Goal: Communication & Community: Answer question/provide support

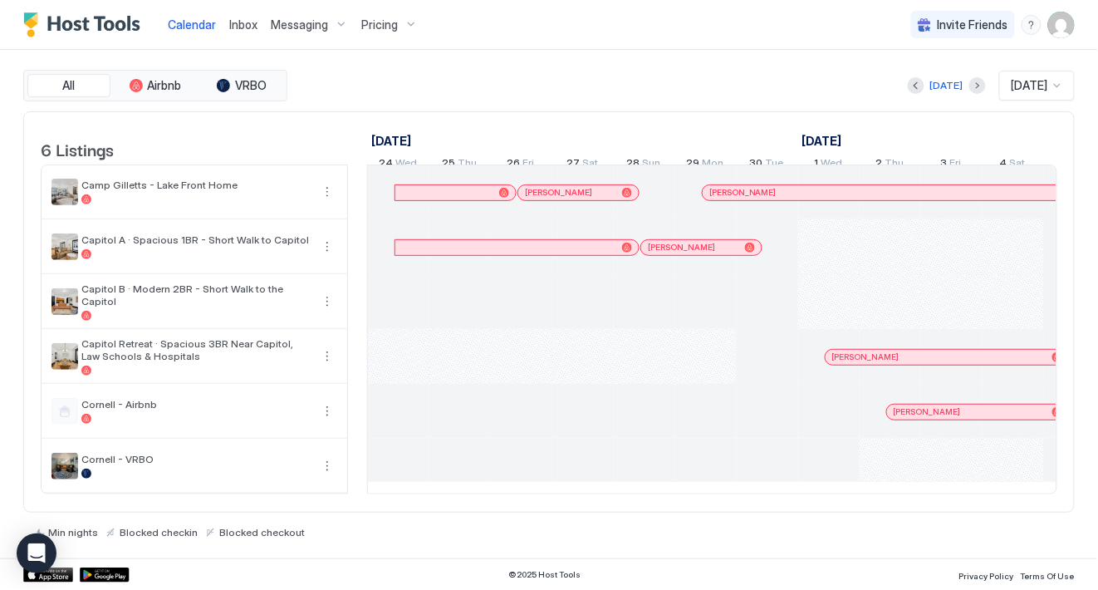
scroll to position [0, 922]
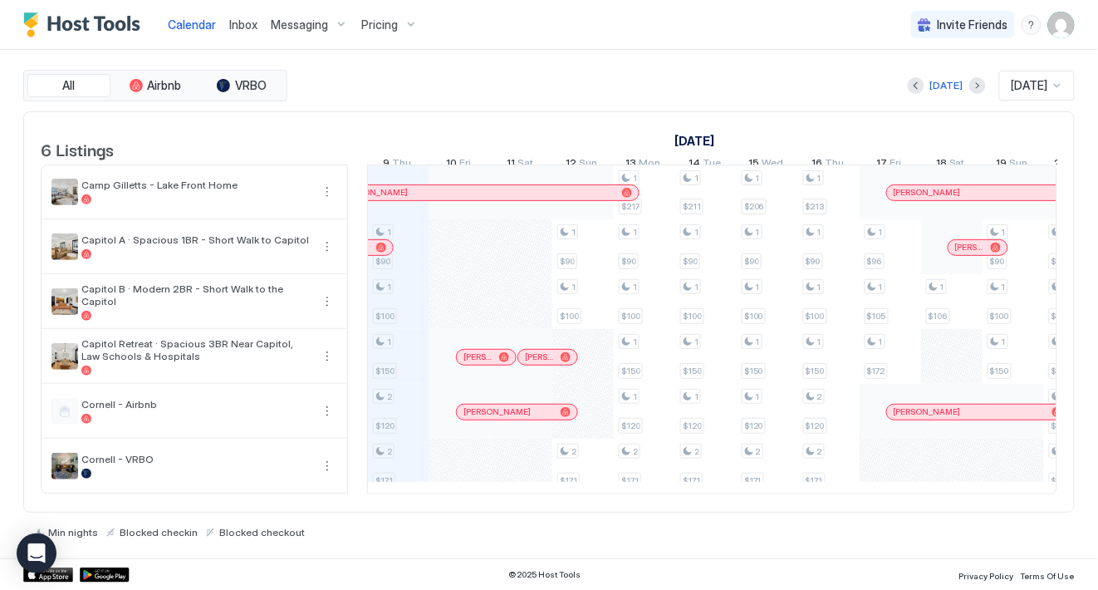
click at [304, 21] on span "Messaging" at bounding box center [299, 24] width 57 height 15
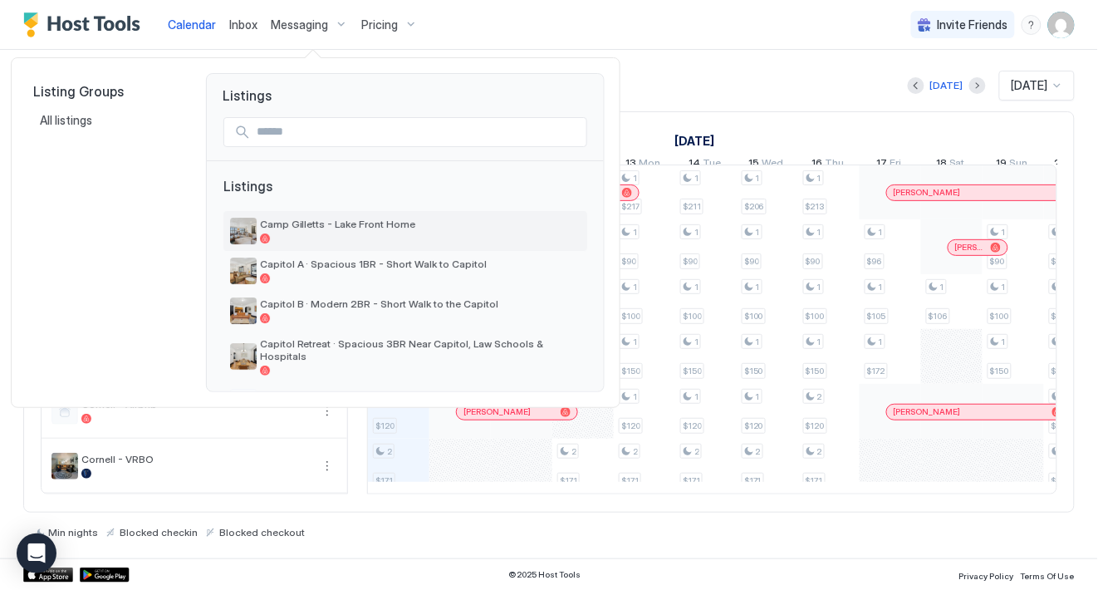
click at [310, 226] on span "Camp Gilletts - Lake Front Home" at bounding box center [420, 224] width 321 height 12
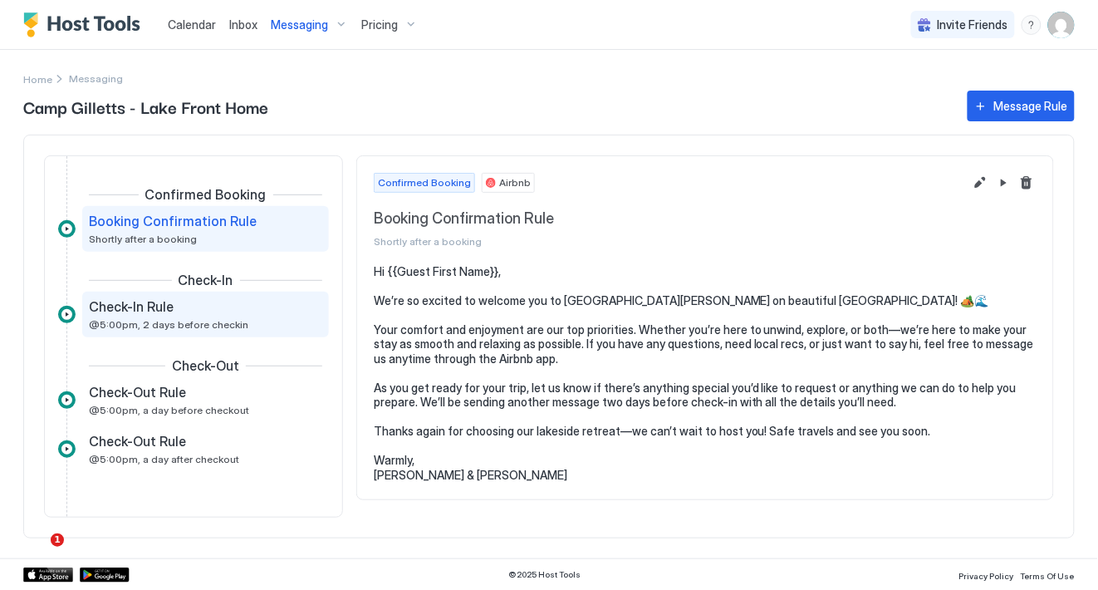
click at [248, 316] on div "Check-In Rule @5:00pm, 2 days before checkin" at bounding box center [194, 314] width 210 height 32
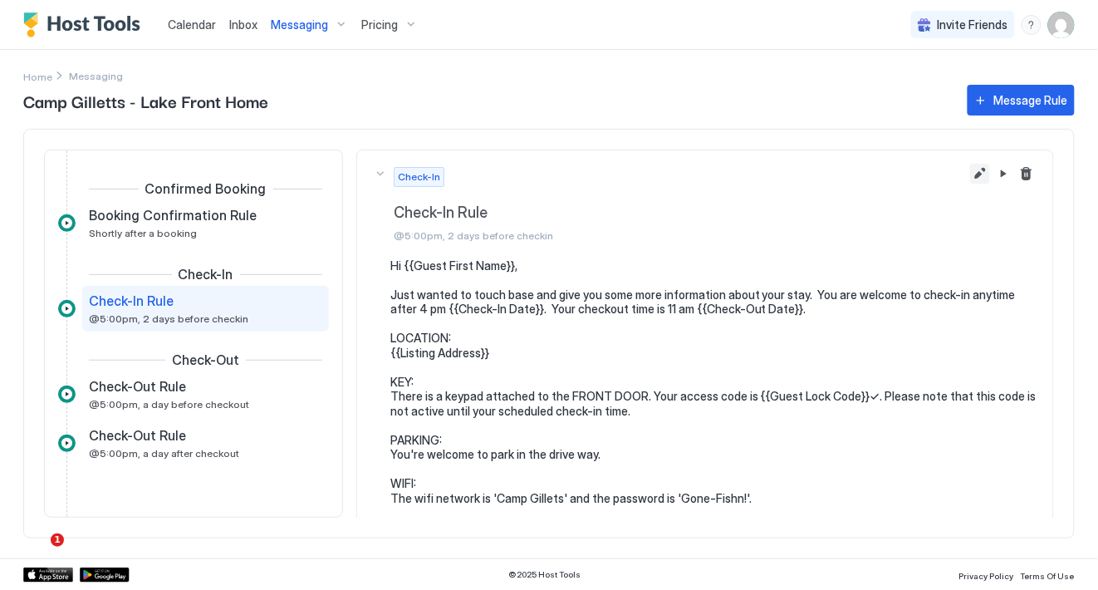
click at [981, 179] on button "Edit message rule" at bounding box center [980, 174] width 20 height 20
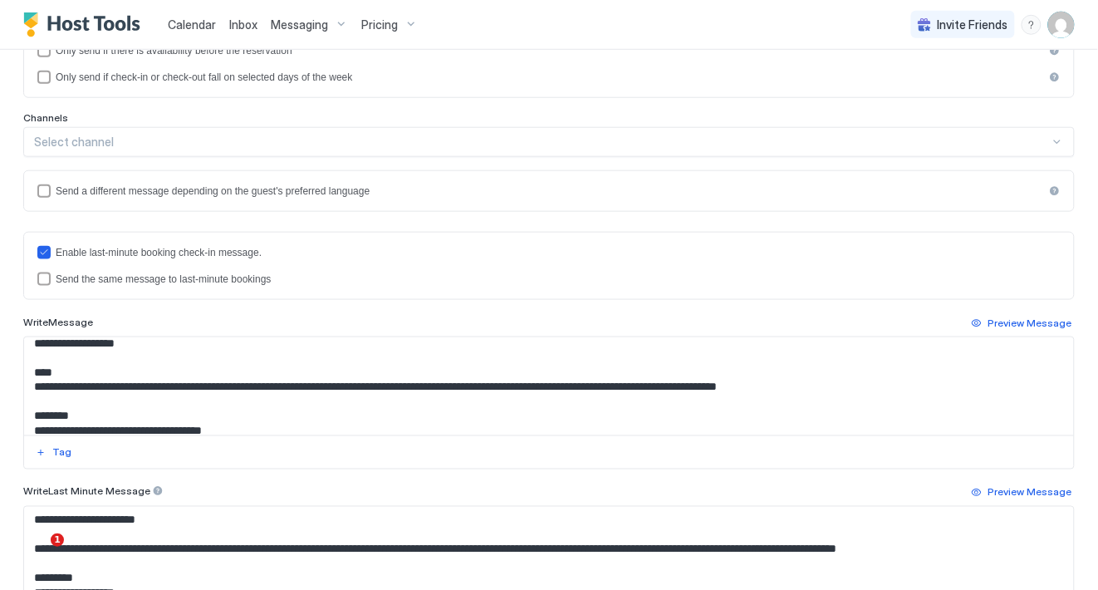
scroll to position [78, 0]
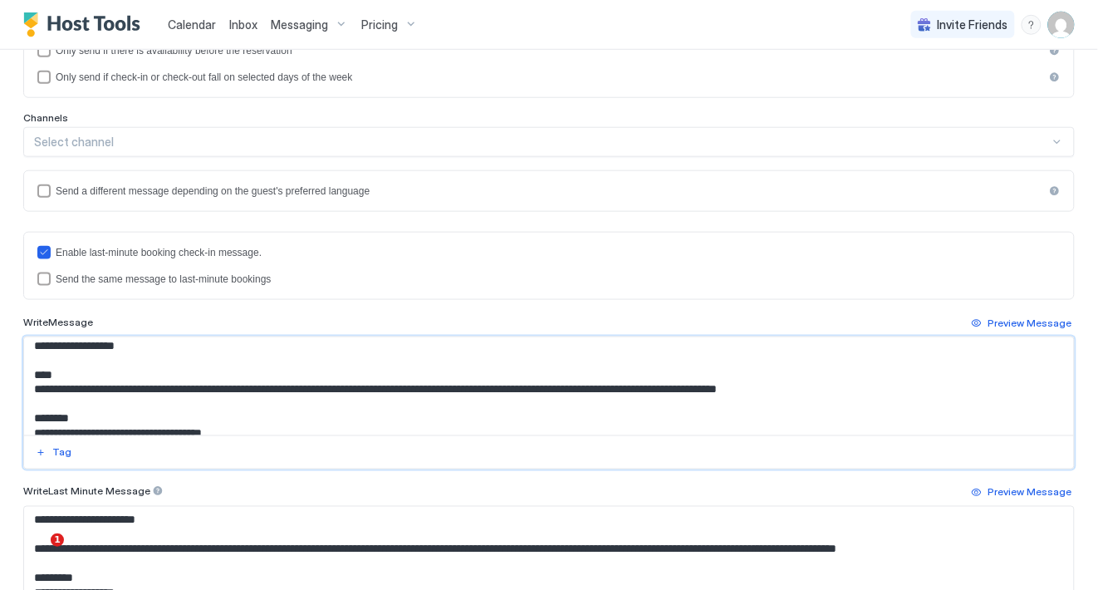
click at [281, 389] on textarea "**********" at bounding box center [549, 386] width 1051 height 98
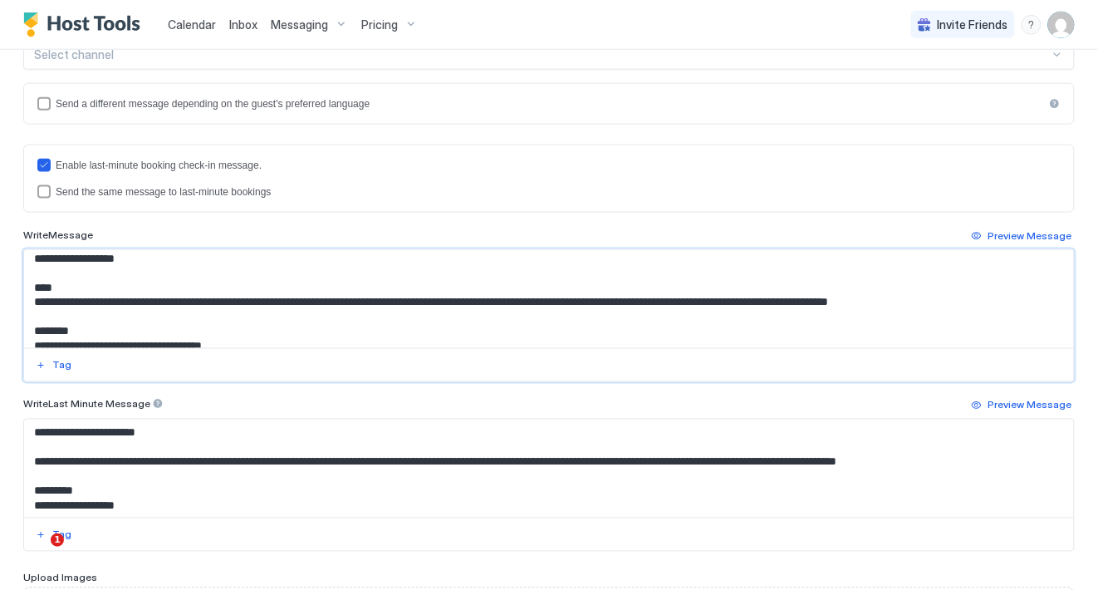
scroll to position [583, 0]
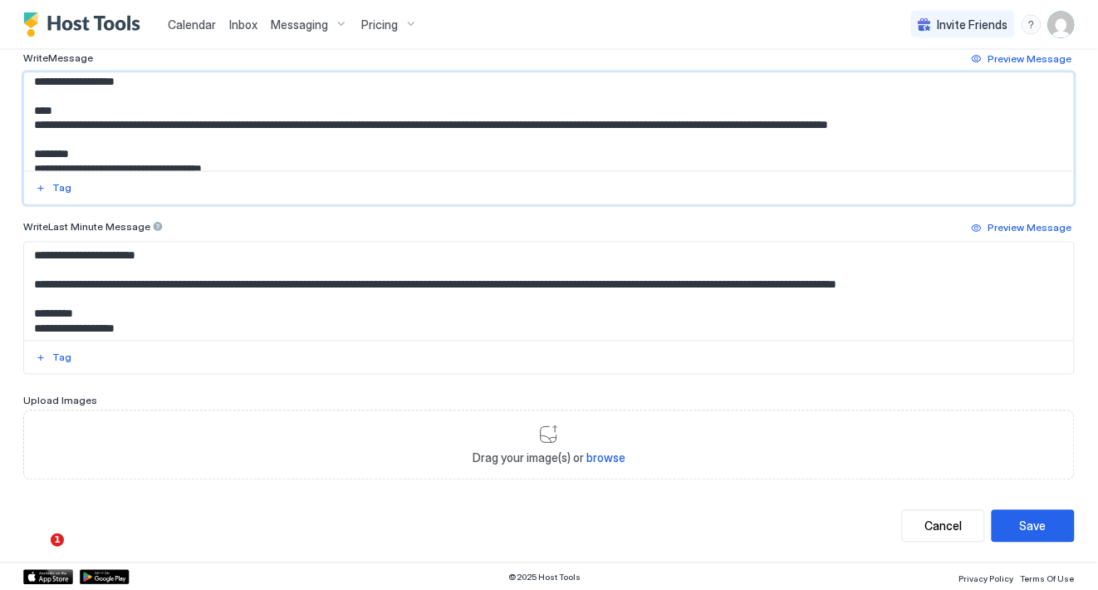
type textarea "**********"
click at [1015, 525] on button "Save" at bounding box center [1033, 526] width 83 height 32
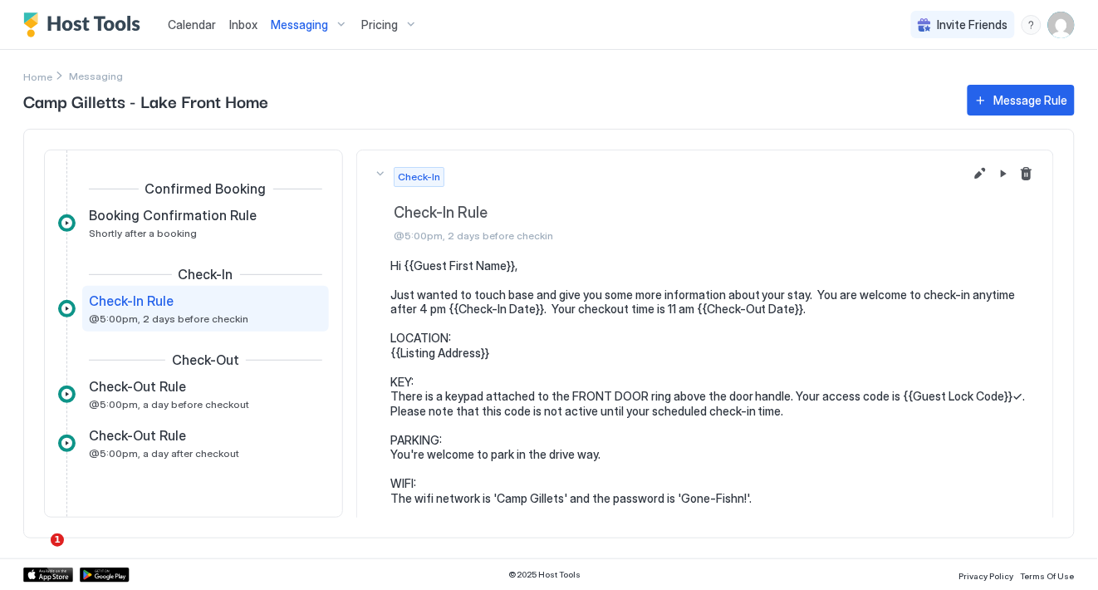
click at [121, 17] on img "Host Tools Logo" at bounding box center [85, 24] width 125 height 25
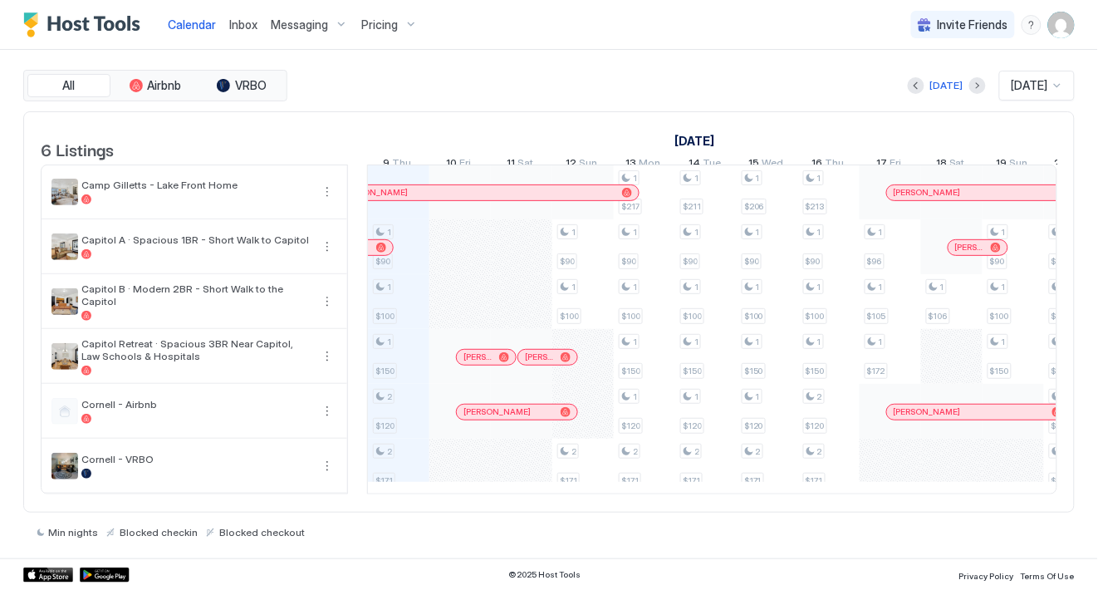
click at [271, 25] on span "Messaging" at bounding box center [299, 24] width 57 height 15
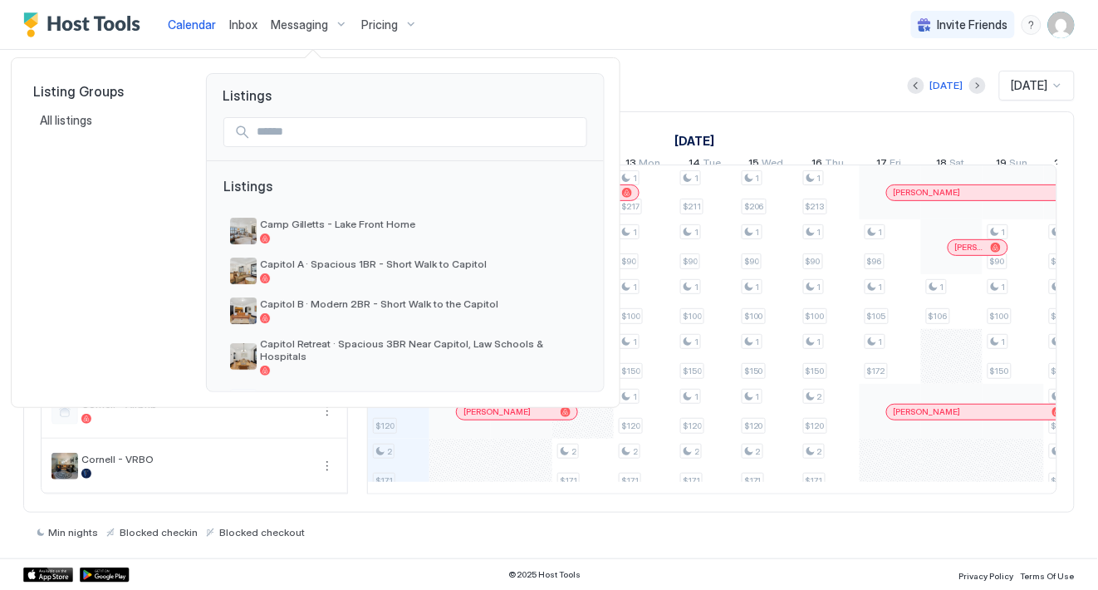
click at [293, 27] on div at bounding box center [549, 295] width 1098 height 590
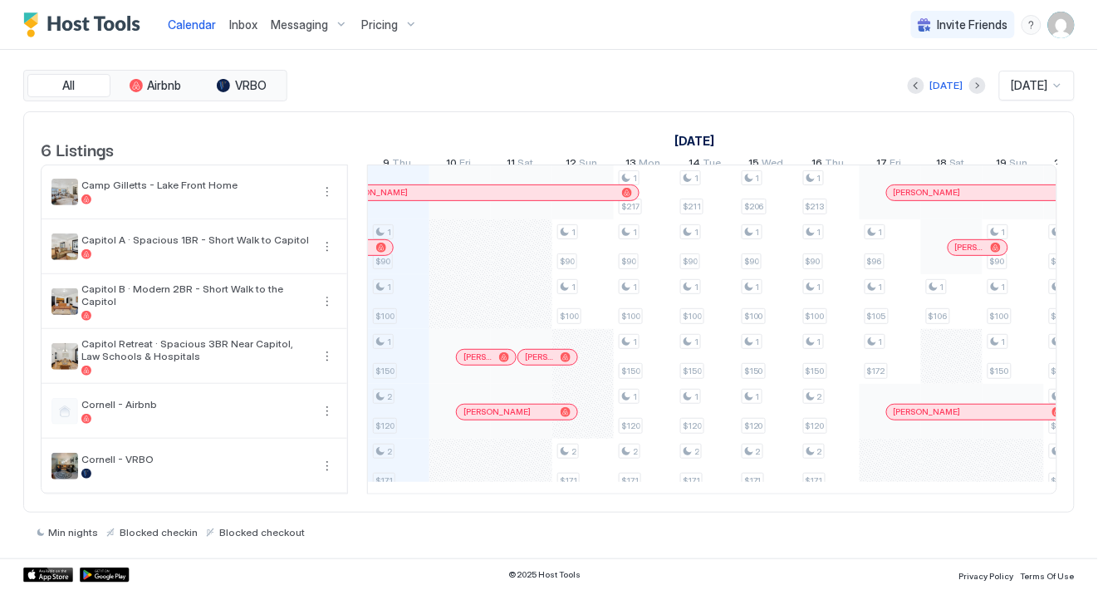
click at [251, 29] on span "Inbox" at bounding box center [243, 24] width 28 height 14
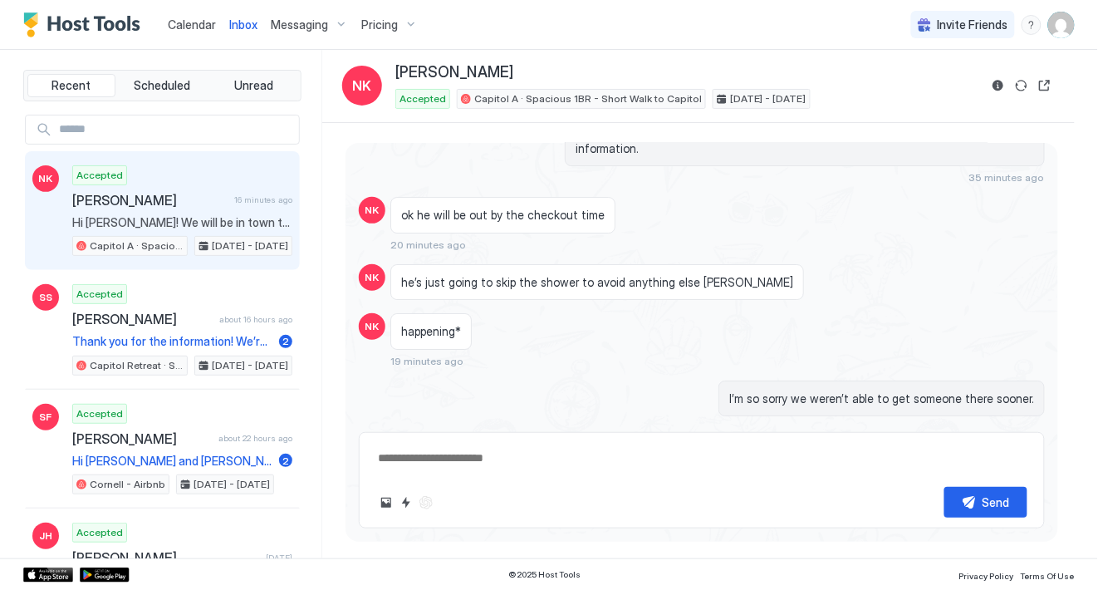
click at [199, 211] on div "Accepted [PERSON_NAME] 16 minutes ago Hi [PERSON_NAME]! We will be in town to f…" at bounding box center [182, 210] width 220 height 91
click at [978, 447] on div "Scheduled Messages" at bounding box center [969, 455] width 113 height 17
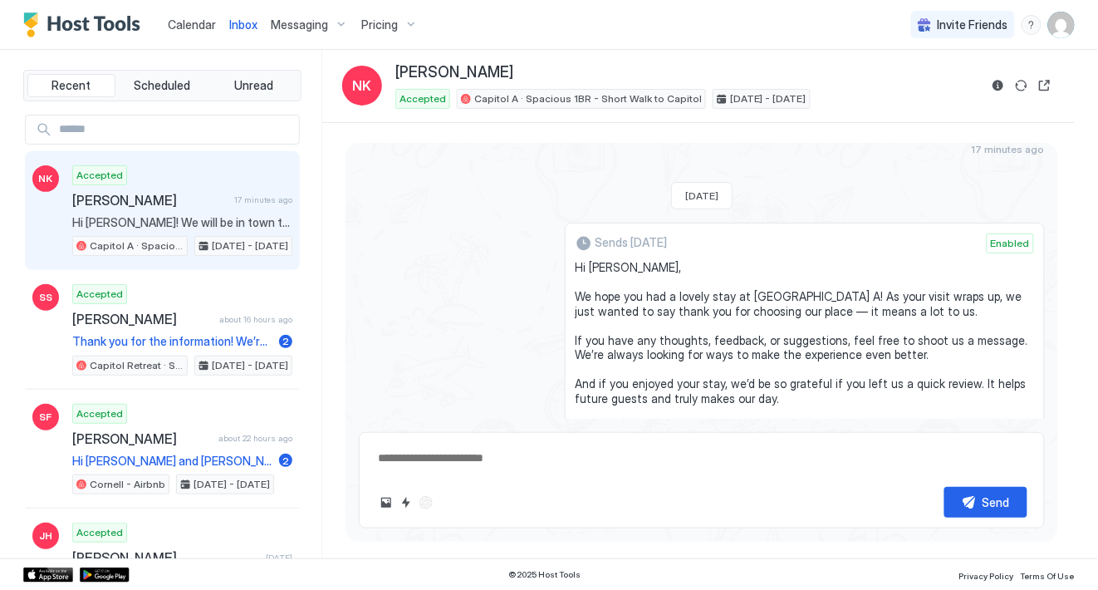
scroll to position [3210, 0]
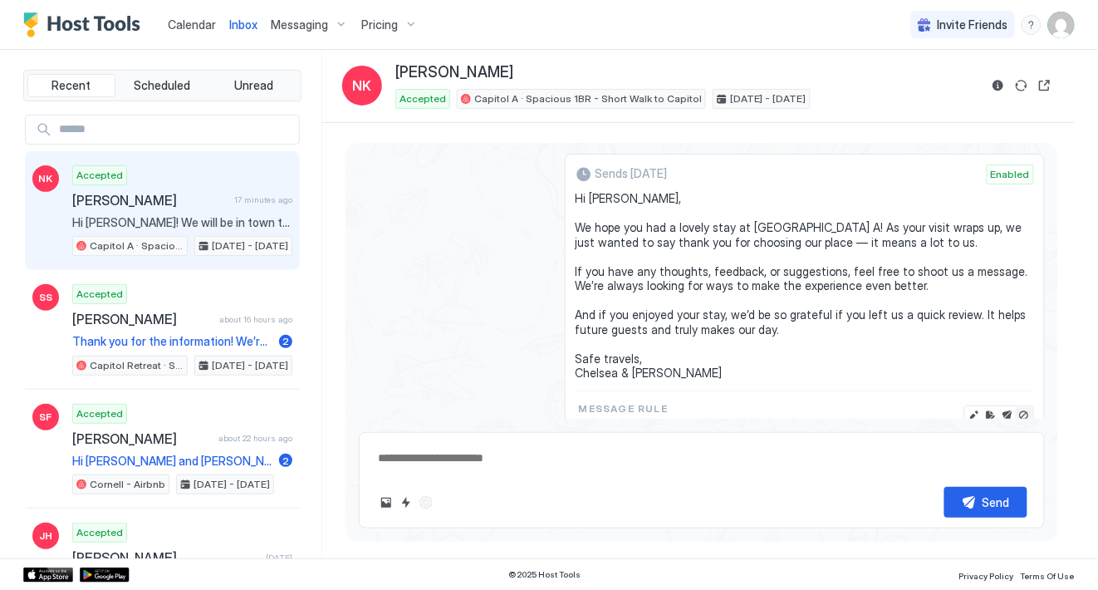
click at [1029, 407] on button "Disable message" at bounding box center [1024, 415] width 17 height 17
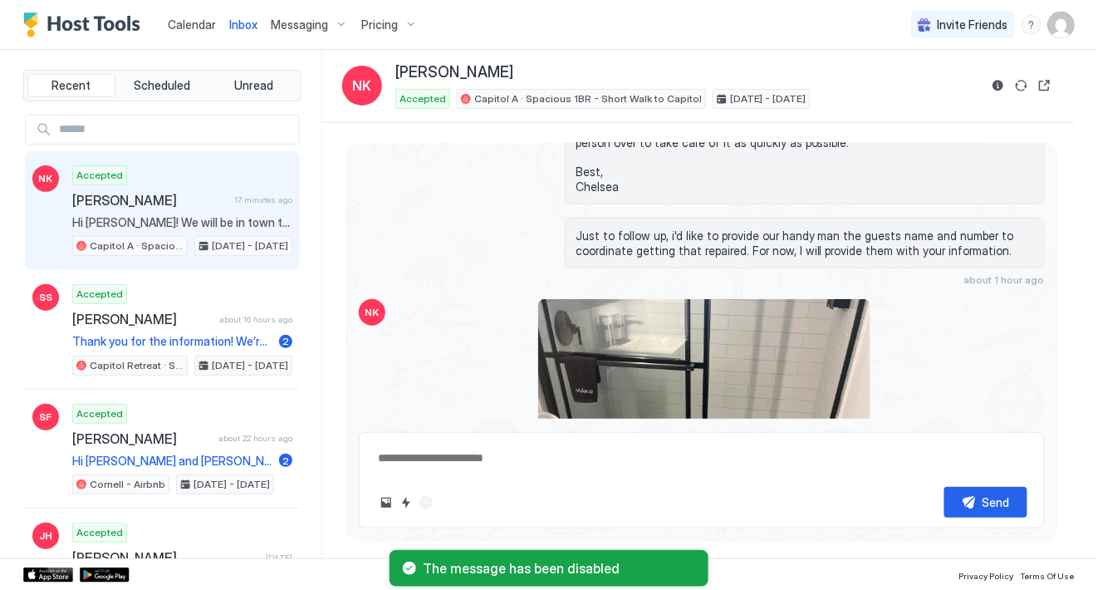
scroll to position [1804, 0]
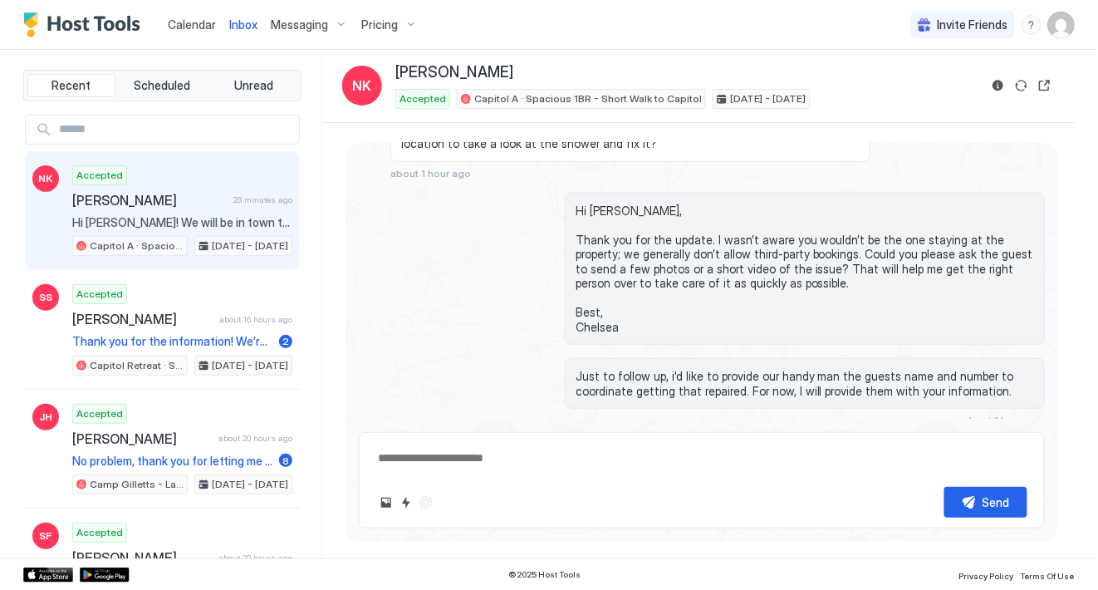
click at [288, 23] on span "Messaging" at bounding box center [299, 24] width 57 height 15
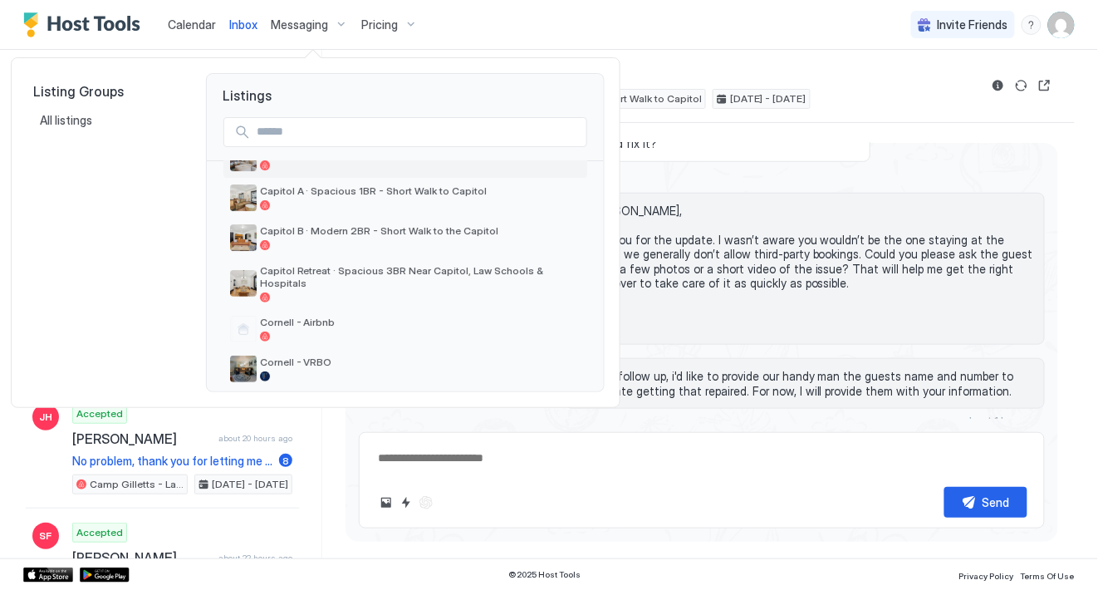
scroll to position [75, 0]
click at [282, 354] on span "Cornell - VRBO" at bounding box center [420, 360] width 321 height 12
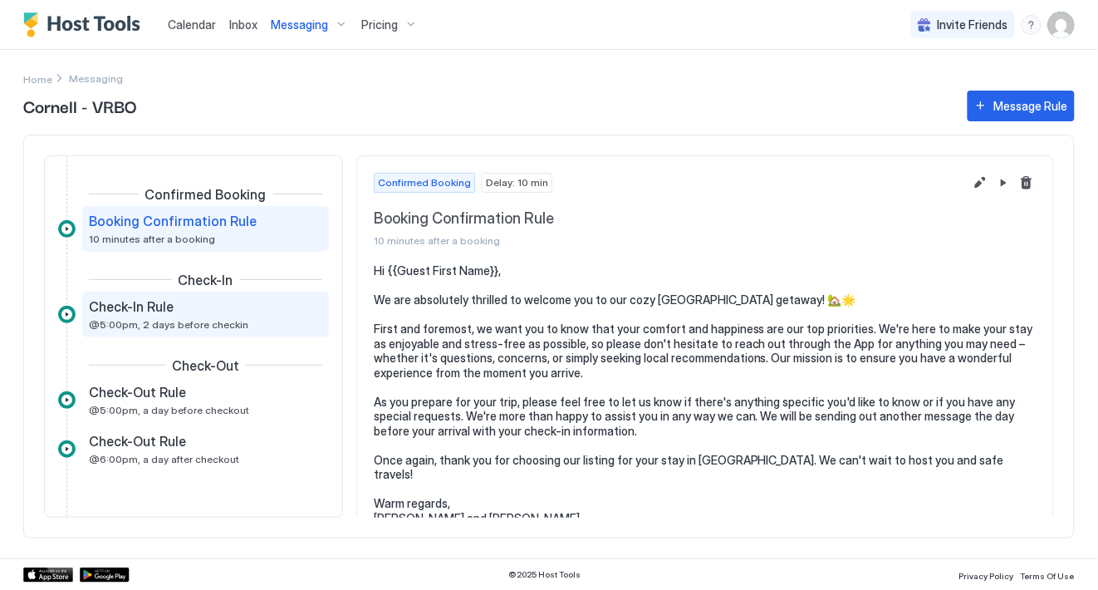
click at [238, 323] on div "Check-In Rule @5:00pm, 2 days before checkin" at bounding box center [194, 314] width 210 height 32
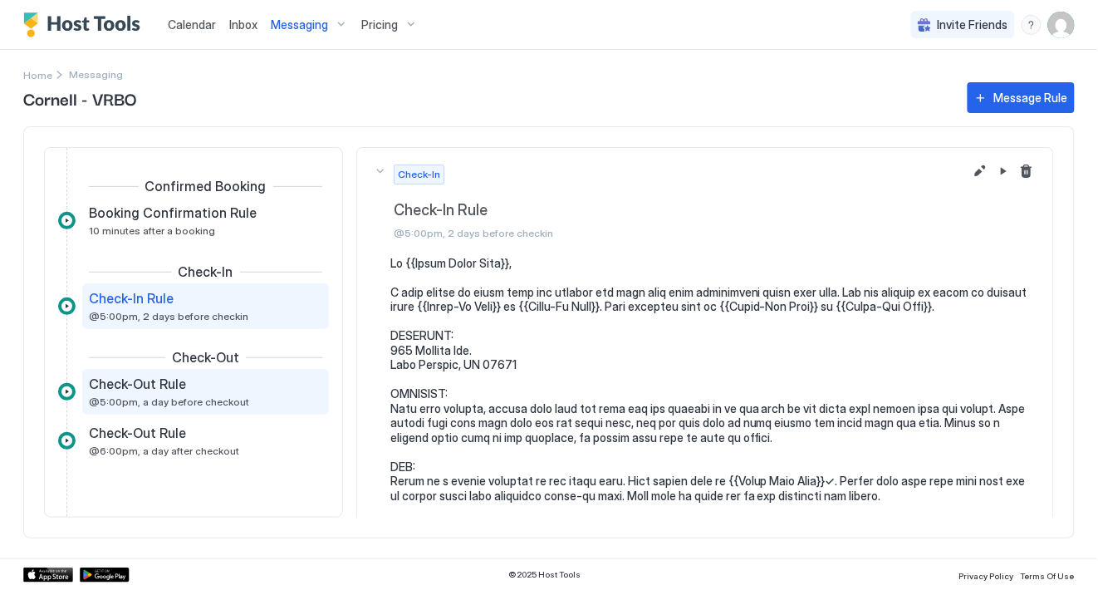
click at [251, 397] on div "Check-Out Rule @5:00pm, a day before checkout" at bounding box center [194, 391] width 210 height 32
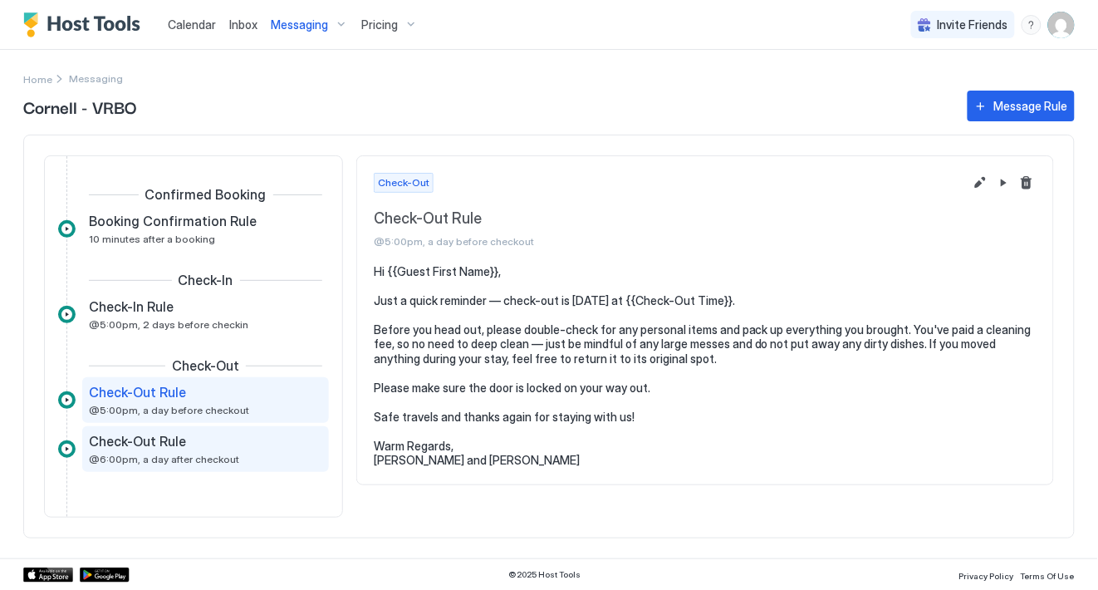
click at [252, 456] on div "Check-Out Rule @6:00pm, a day after checkout" at bounding box center [194, 449] width 210 height 32
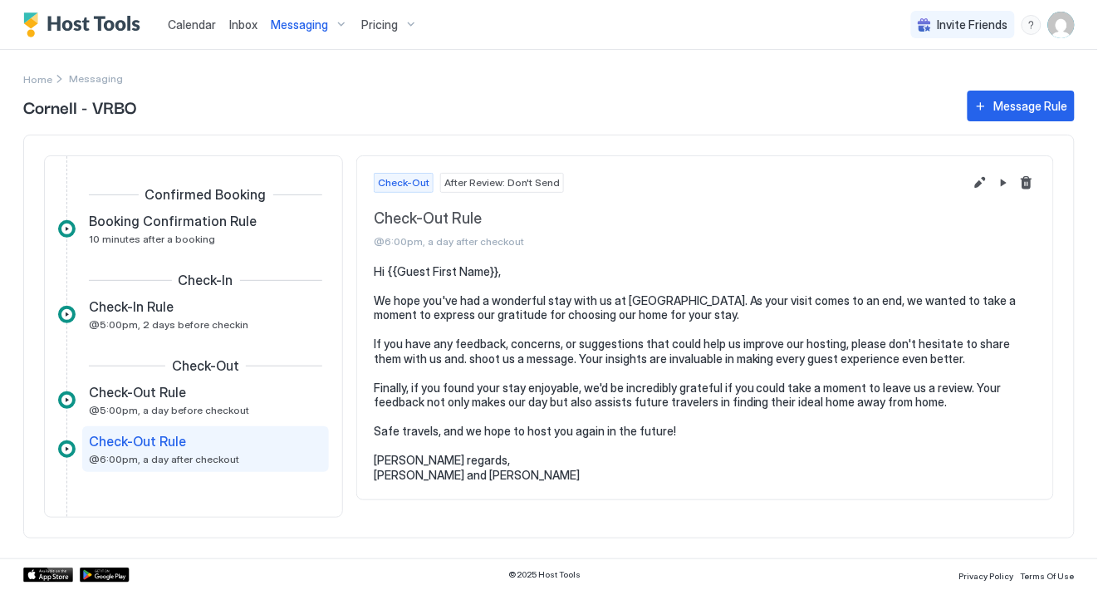
click at [241, 23] on span "Inbox" at bounding box center [243, 24] width 28 height 14
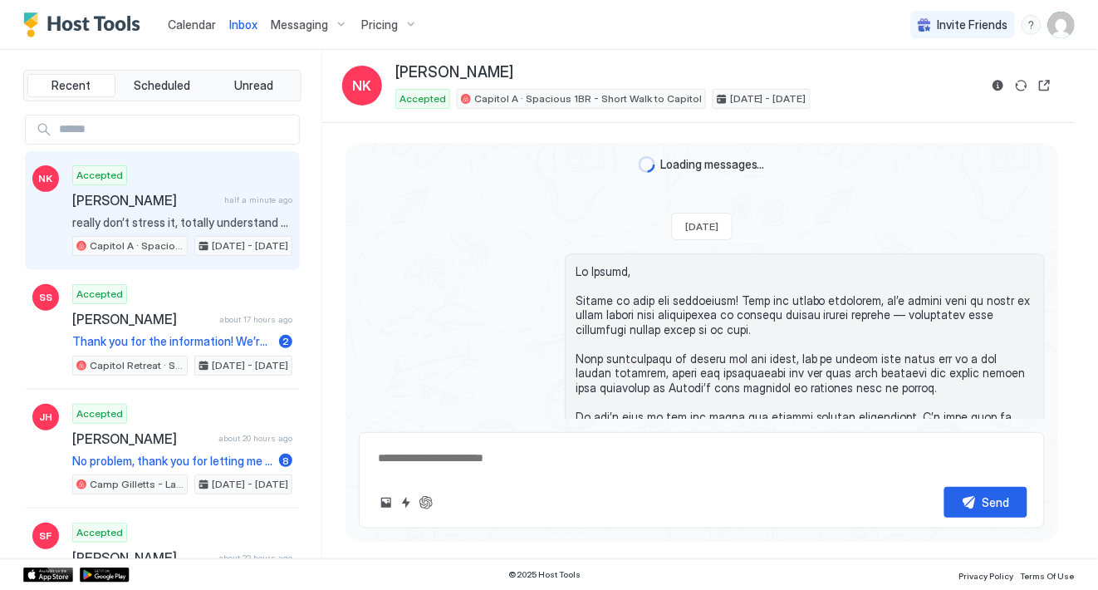
scroll to position [2863, 0]
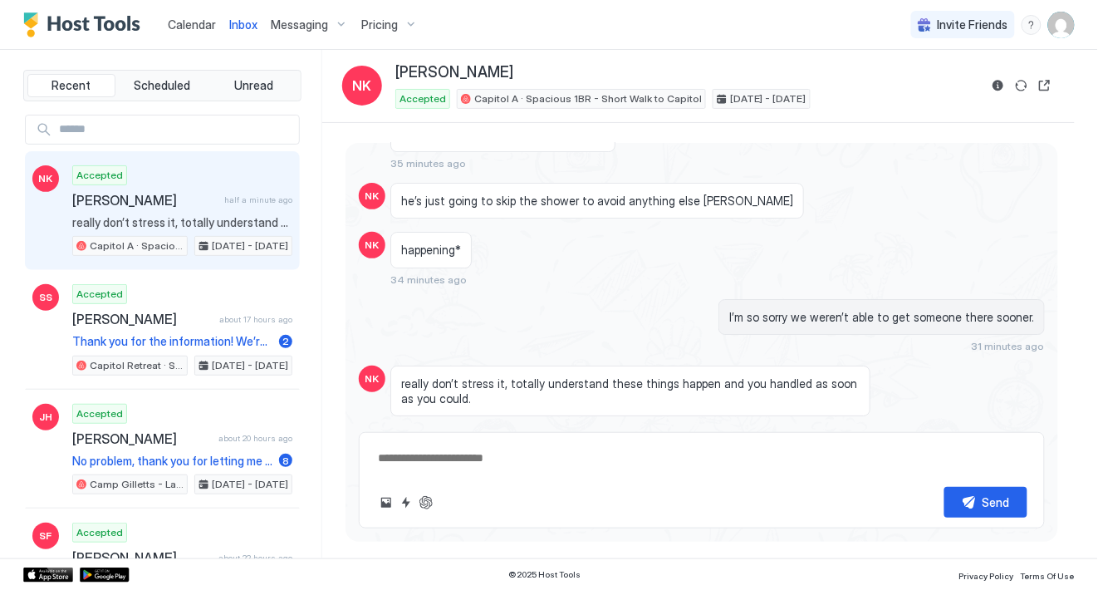
type textarea "*"
